Goal: Task Accomplishment & Management: Complete application form

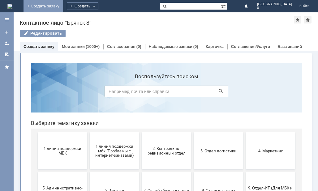
click at [63, 6] on link "+ Создать заявку" at bounding box center [44, 6] width 40 height 12
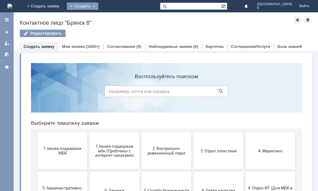
click at [98, 6] on div "Создать" at bounding box center [83, 5] width 32 height 7
click at [115, 18] on link "Заявка" at bounding box center [91, 18] width 47 height 7
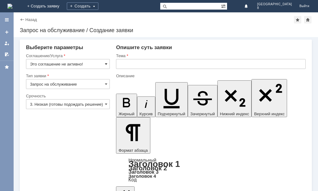
click at [106, 63] on span at bounding box center [106, 64] width 2 height 5
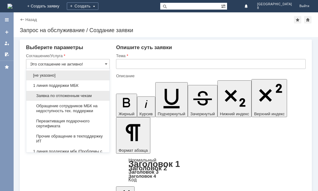
click at [82, 94] on span "Заявка по отложенным чекам" at bounding box center [68, 95] width 76 height 5
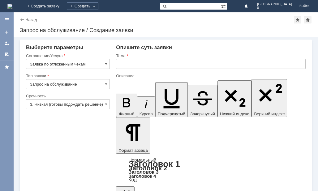
type input "Заявка по отложенным чекам"
click at [86, 102] on input "3. Низкая (готовы подождать решение)" at bounding box center [68, 104] width 84 height 10
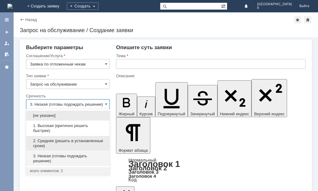
click at [68, 143] on span "2. Средняя (решить в установленные сроки)" at bounding box center [68, 144] width 76 height 10
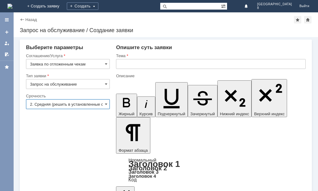
type input "2. Средняя (решить в установленные сроки)"
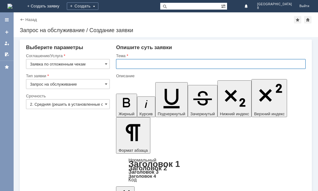
click at [138, 65] on input "text" at bounding box center [211, 64] width 190 height 10
type input "Отложенный чеки Брянск 8"
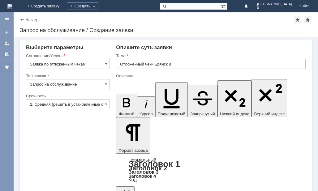
click at [287, 189] on div "Внимание! Выберите параметры Соглашение/Услуга Заявка по отложенным чекам Тип з…" at bounding box center [166, 114] width 304 height 154
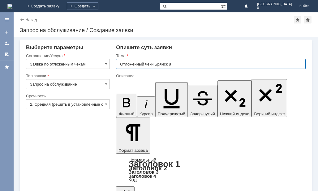
click at [144, 61] on input "Отложенный чеки Брянск 8" at bounding box center [211, 64] width 190 height 10
click at [144, 63] on input "Отложенный чеки Брянск 8" at bounding box center [211, 64] width 190 height 10
type input "Отложенные чеки Брянск 8"
click at [184, 62] on input "Отложенные чеки Брянск 8" at bounding box center [211, 64] width 190 height 10
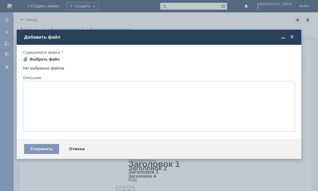
click at [45, 59] on div "Выбрать файл" at bounding box center [45, 59] width 30 height 5
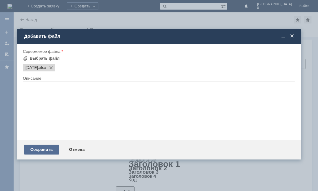
click at [50, 148] on div "Сохранить" at bounding box center [41, 150] width 35 height 10
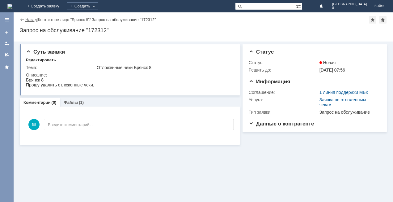
click at [30, 20] on link "Назад" at bounding box center [30, 19] width 11 height 5
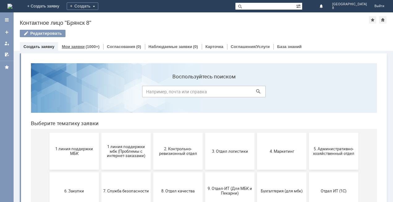
click at [86, 46] on div "(1000+)" at bounding box center [93, 46] width 14 height 5
